Goal: Find specific page/section: Find specific page/section

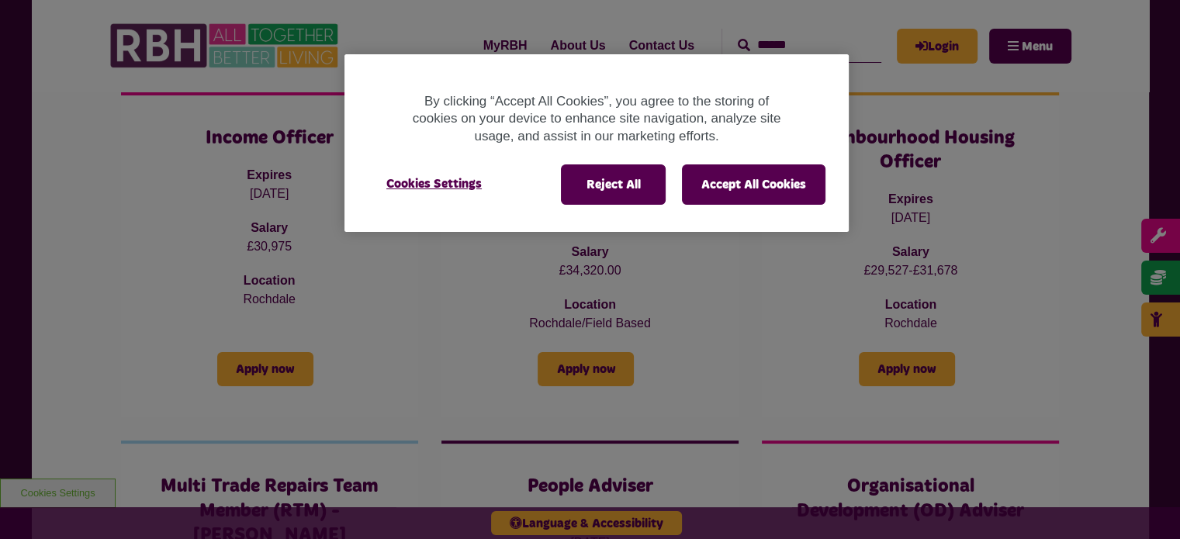
scroll to position [229, 0]
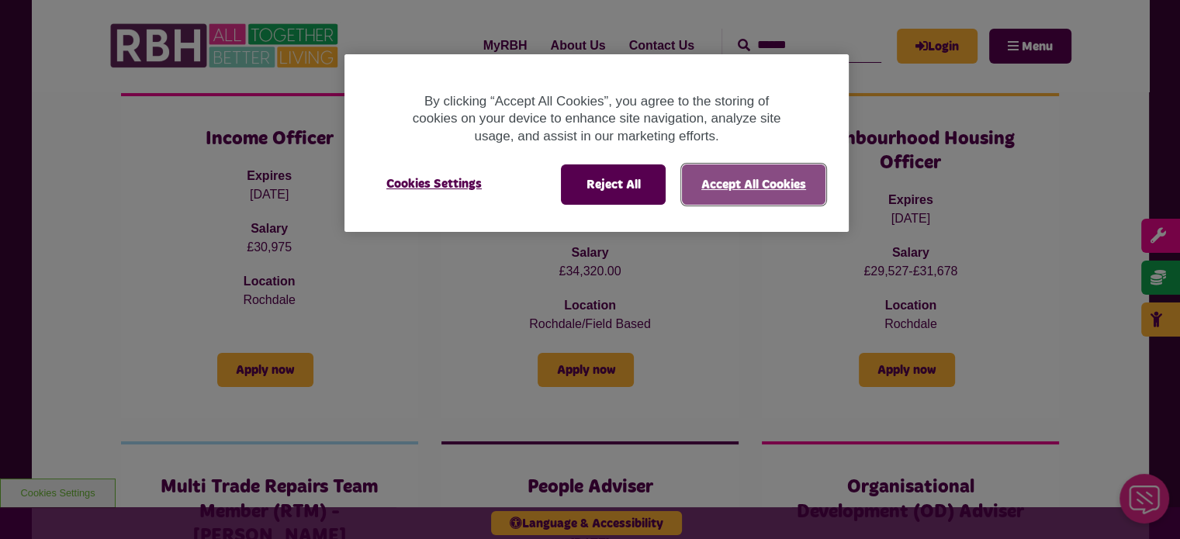
click at [745, 177] on button "Accept All Cookies" at bounding box center [753, 184] width 143 height 40
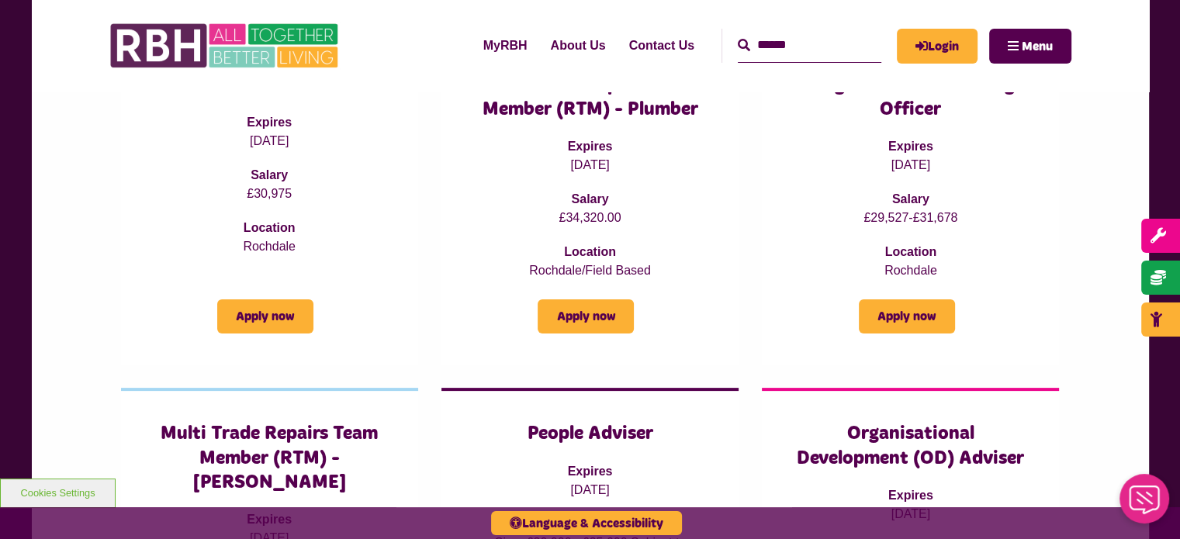
scroll to position [284, 0]
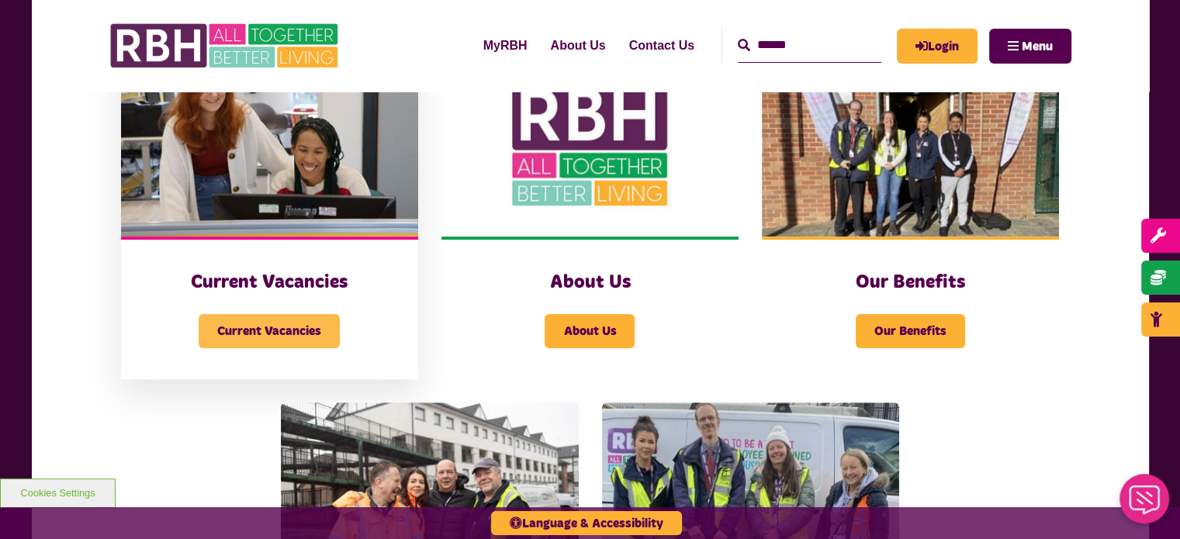
click at [207, 316] on span "Current Vacancies" at bounding box center [269, 331] width 141 height 34
